Goal: Information Seeking & Learning: Learn about a topic

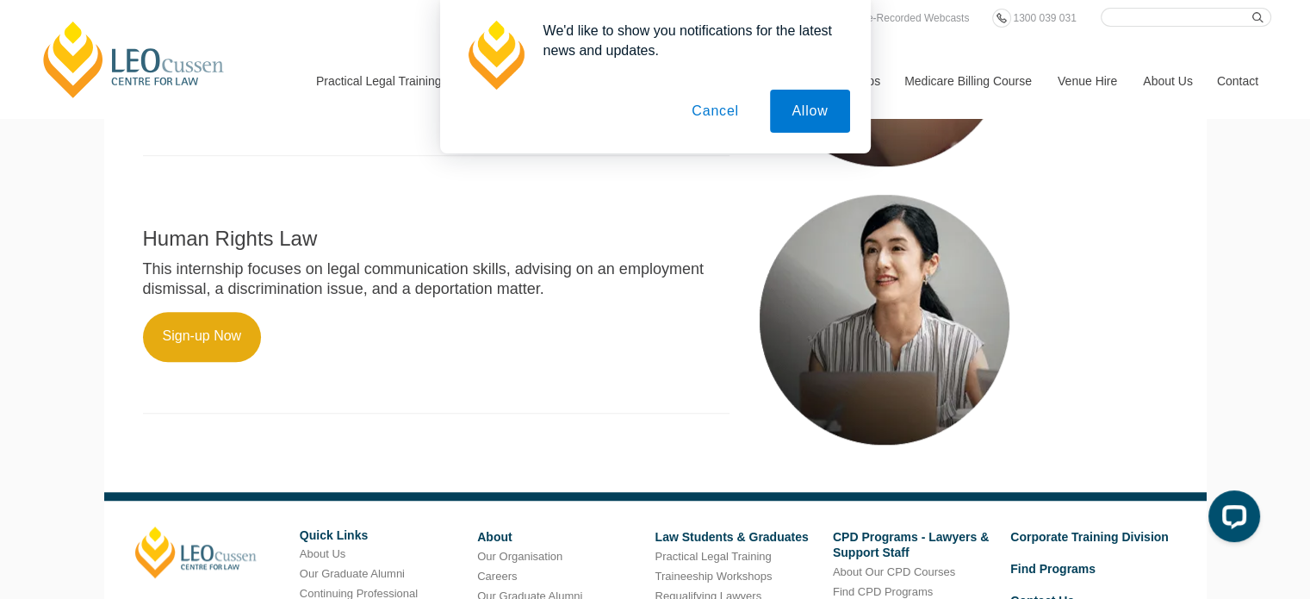
click at [713, 123] on button "Cancel" at bounding box center [715, 111] width 90 height 43
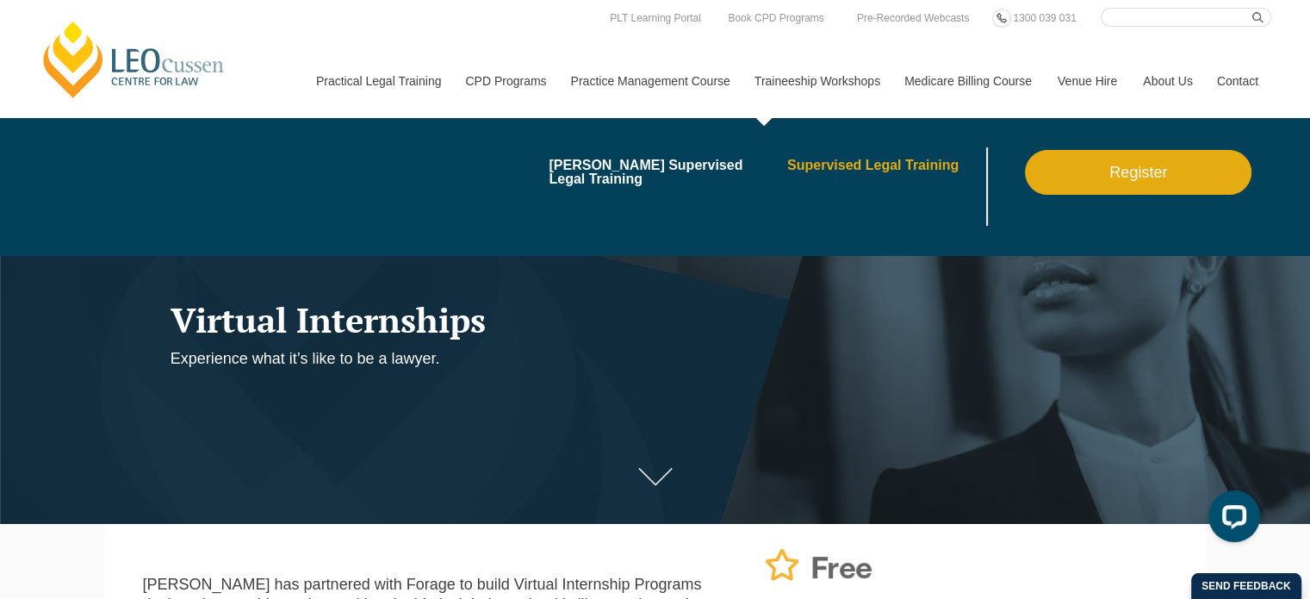
click at [844, 170] on link "Supervised Legal Training" at bounding box center [885, 166] width 196 height 14
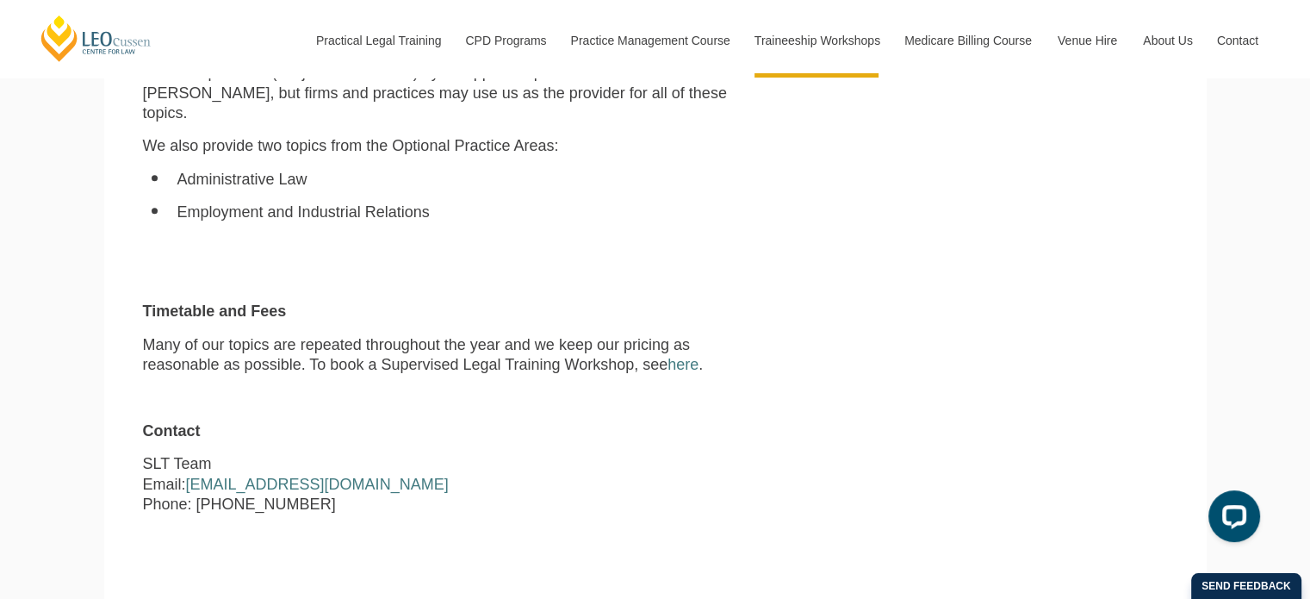
scroll to position [1560, 0]
click at [681, 338] on p "Many of our topics are repeated throughout the year and we keep our pricing as …" at bounding box center [437, 354] width 588 height 40
click at [682, 355] on link "here" at bounding box center [683, 363] width 31 height 17
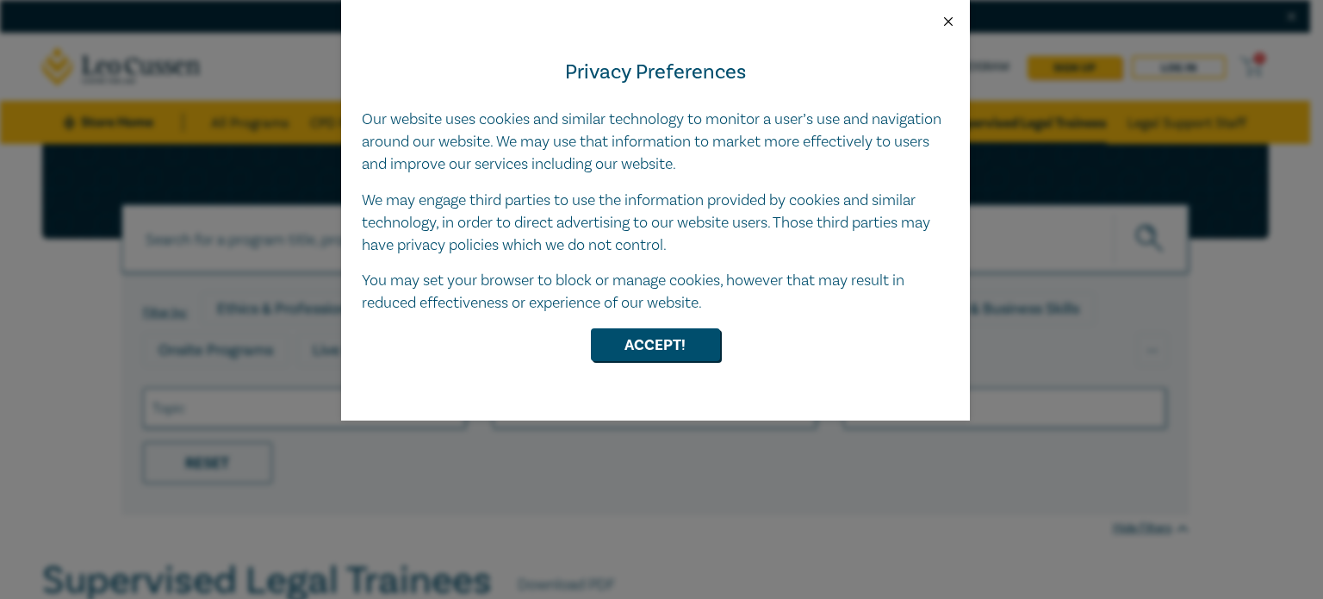
click at [948, 27] on button "Close" at bounding box center [949, 22] width 16 height 16
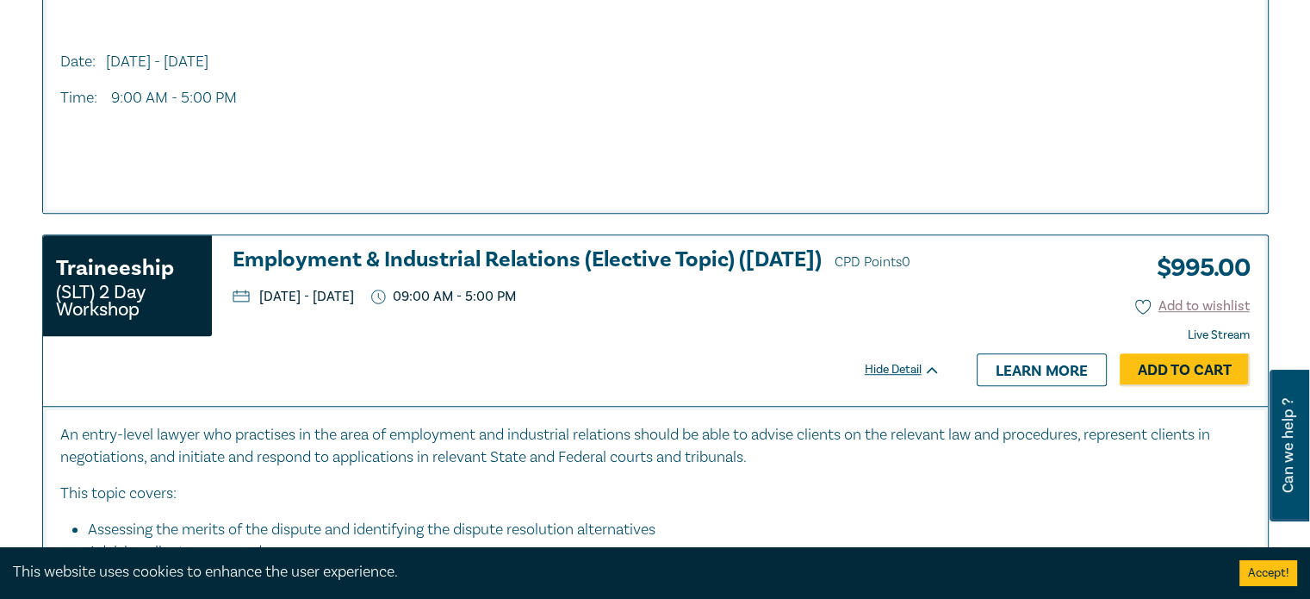
scroll to position [1144, 0]
